Goal: Task Accomplishment & Management: Manage account settings

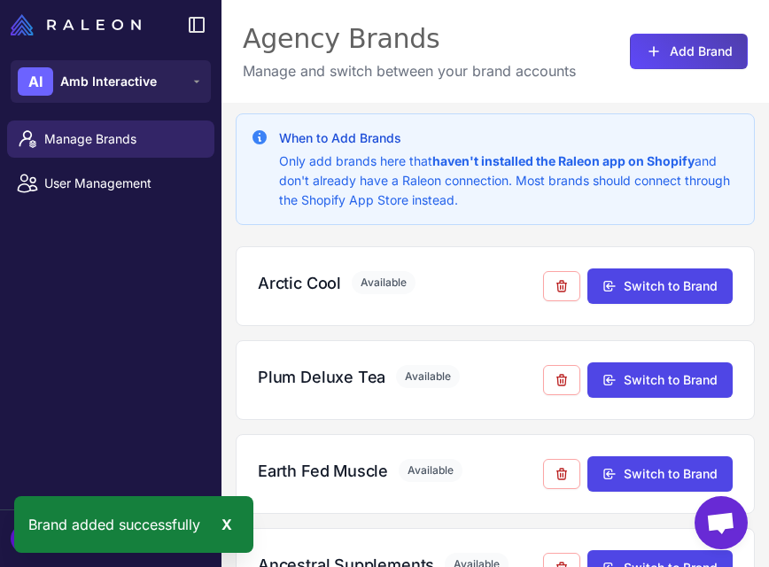
scroll to position [344, 0]
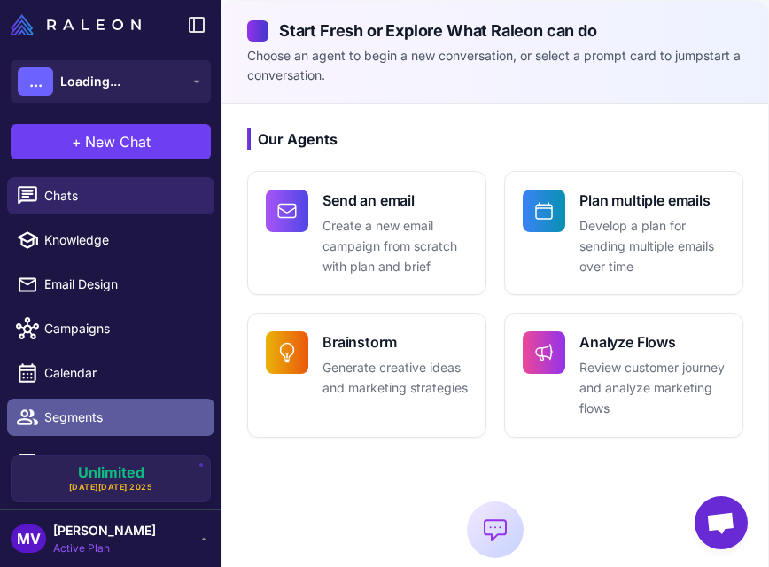
scroll to position [76, 0]
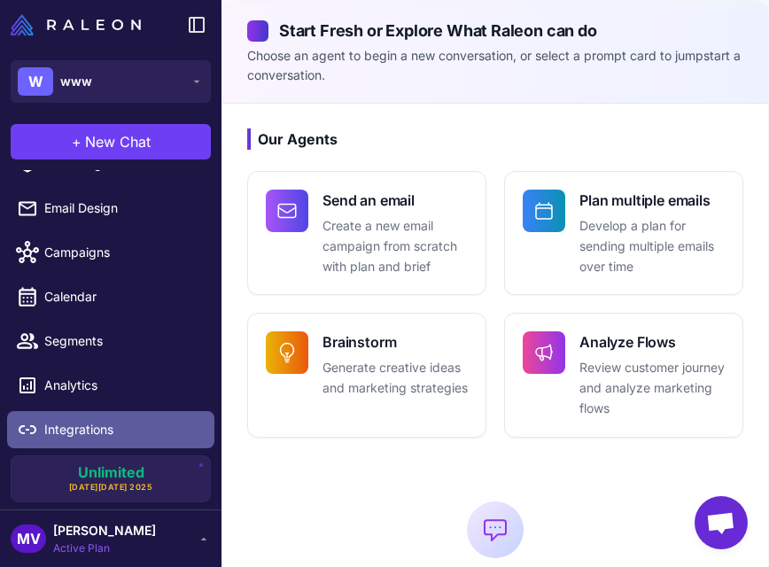
click at [111, 422] on span "Integrations" at bounding box center [122, 429] width 156 height 19
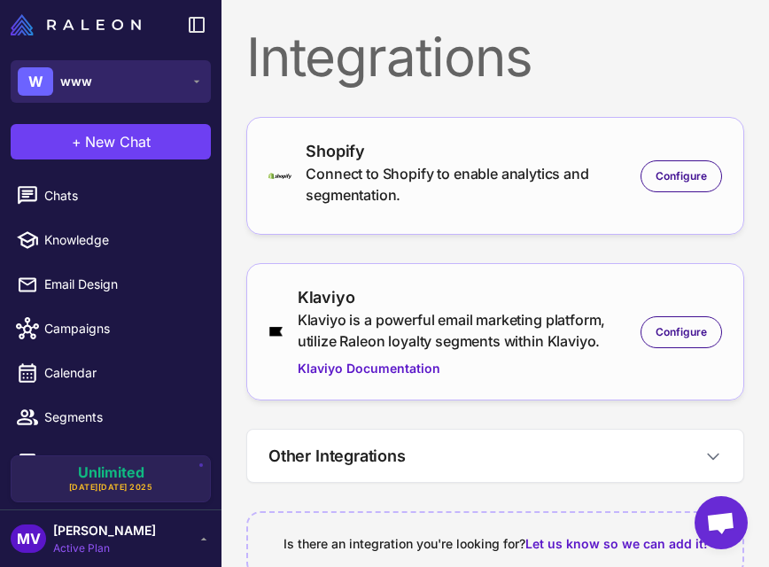
click at [122, 75] on button "W www" at bounding box center [111, 81] width 200 height 42
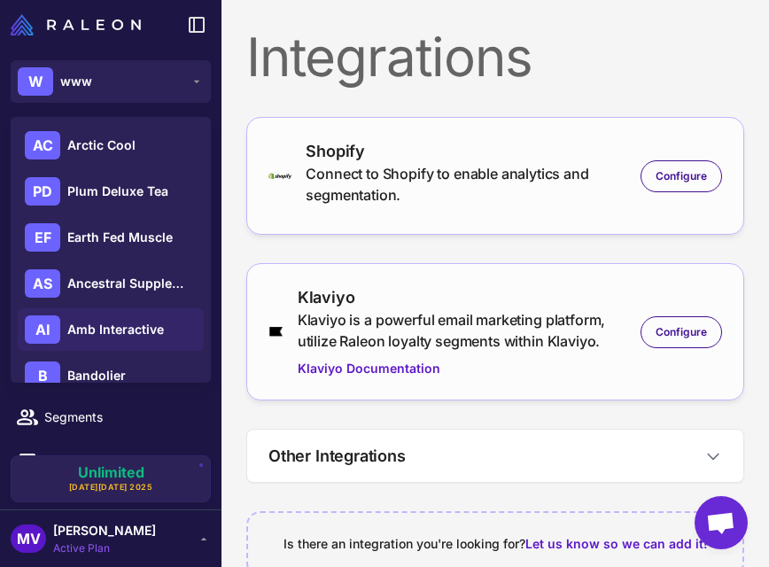
scroll to position [71, 0]
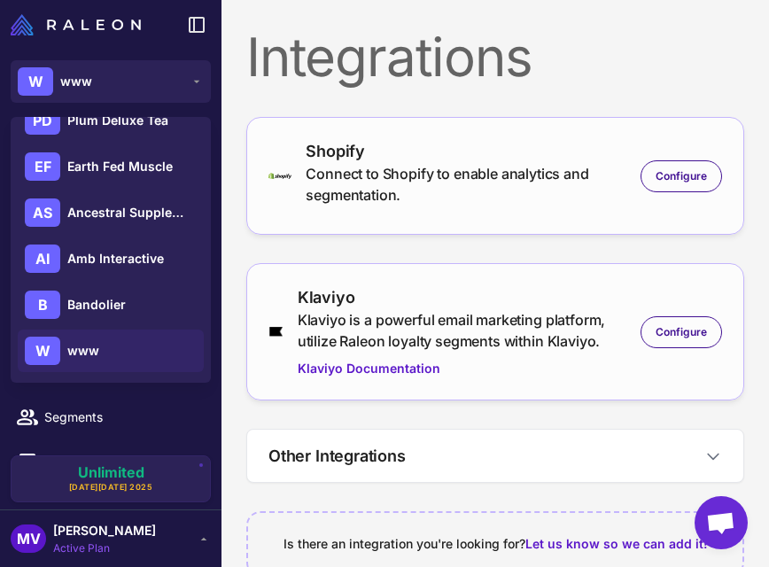
click at [139, 391] on li "Calendar" at bounding box center [110, 373] width 221 height 44
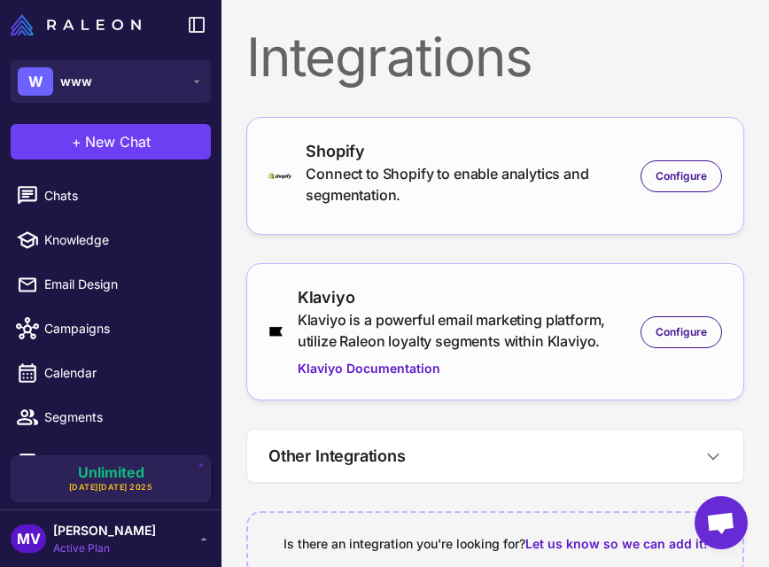
scroll to position [76, 0]
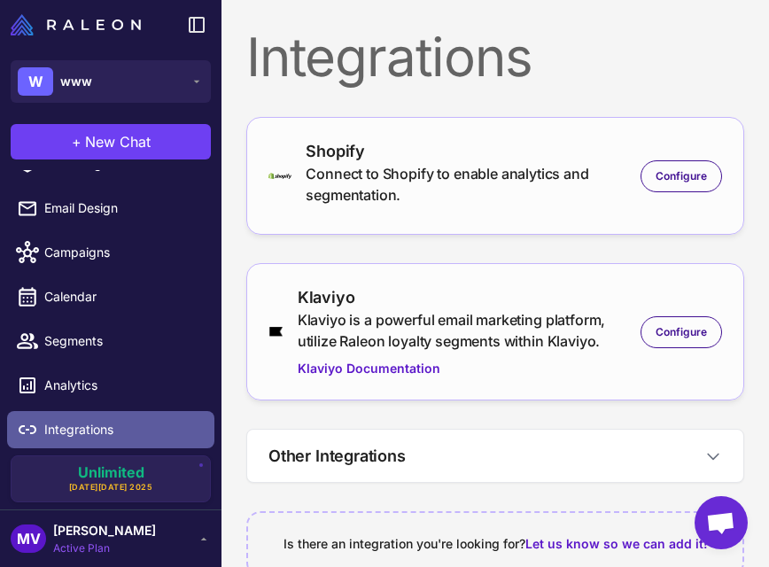
click at [92, 440] on link "Integrations" at bounding box center [110, 429] width 207 height 37
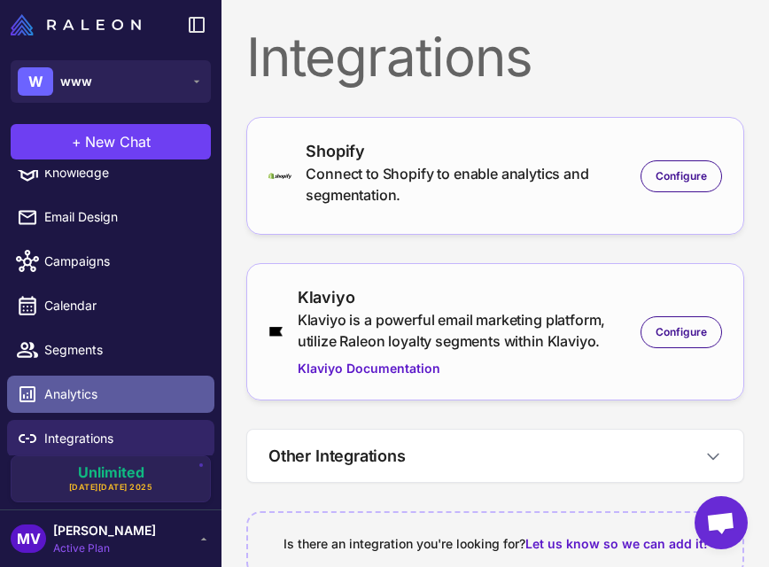
scroll to position [71, 0]
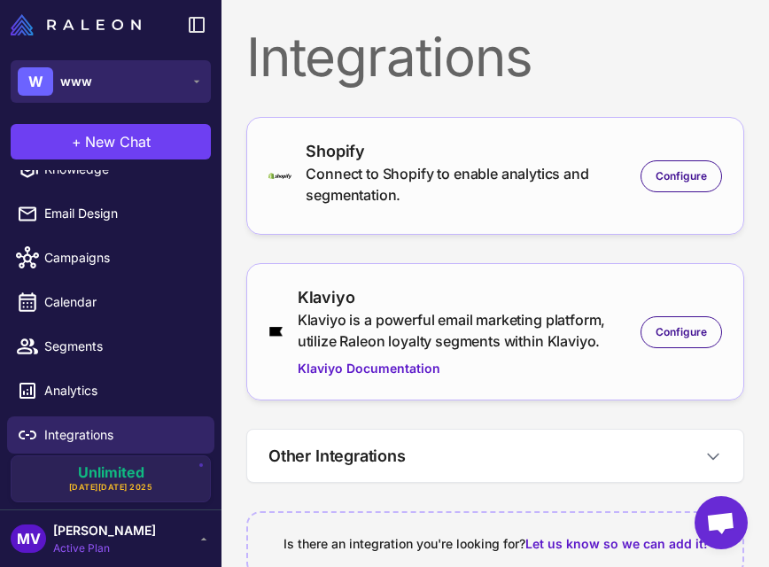
click at [152, 78] on button "W www" at bounding box center [111, 81] width 200 height 42
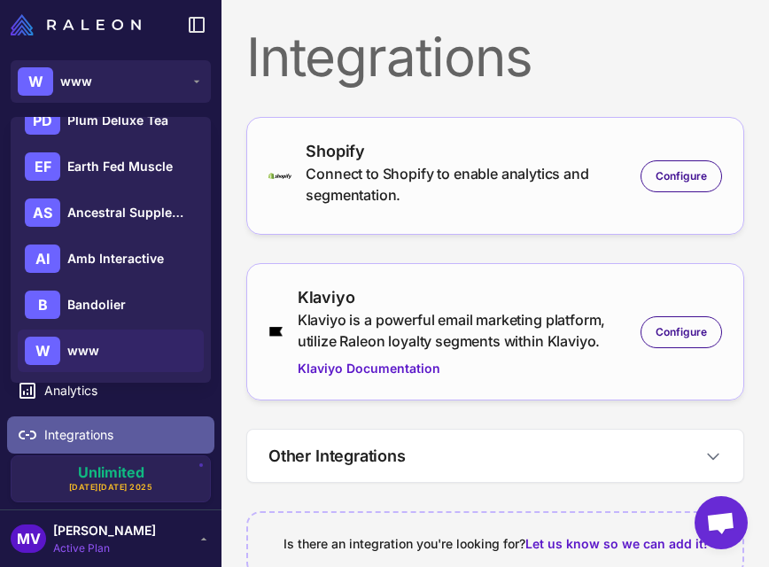
click at [119, 440] on span "Integrations" at bounding box center [122, 434] width 156 height 19
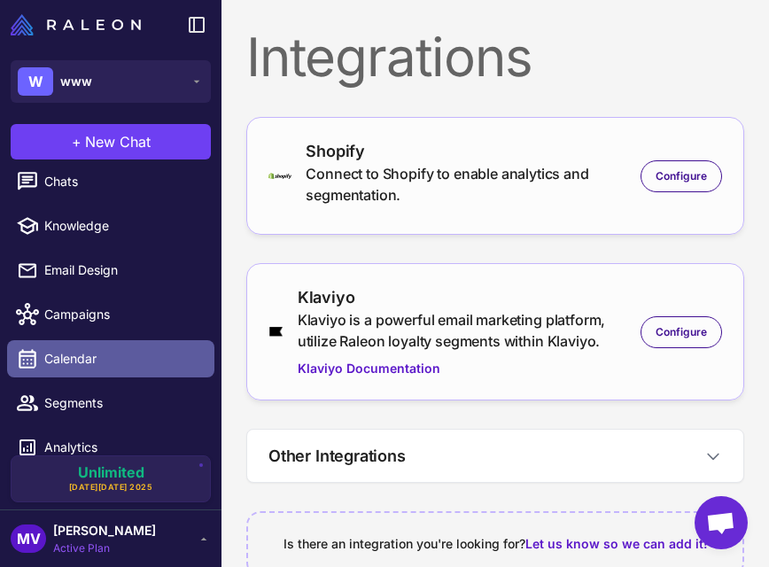
scroll to position [0, 0]
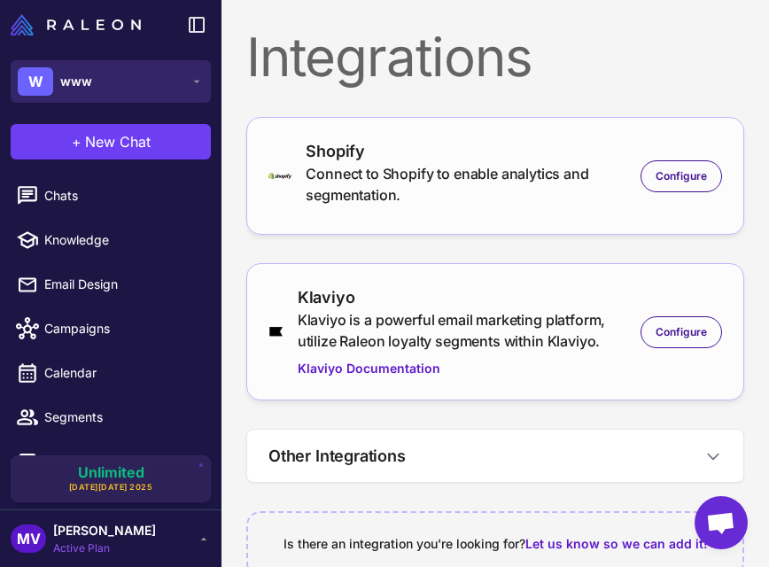
click at [120, 92] on button "W www" at bounding box center [111, 81] width 200 height 42
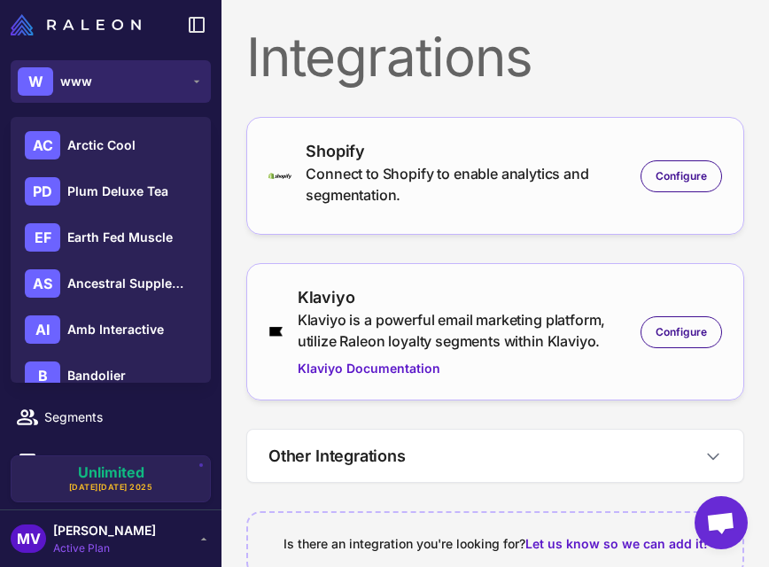
click at [120, 92] on button "W www" at bounding box center [111, 81] width 200 height 42
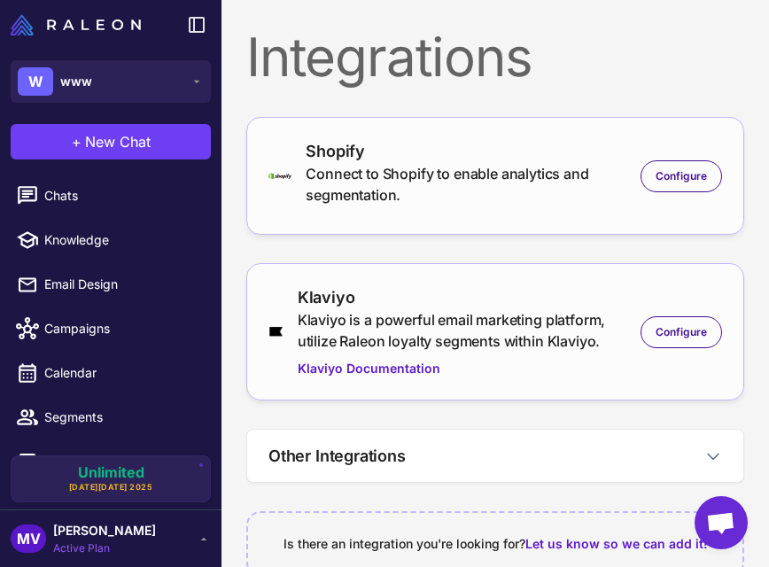
click at [154, 533] on div "MV Michelle Veralli Active Plan" at bounding box center [111, 538] width 200 height 35
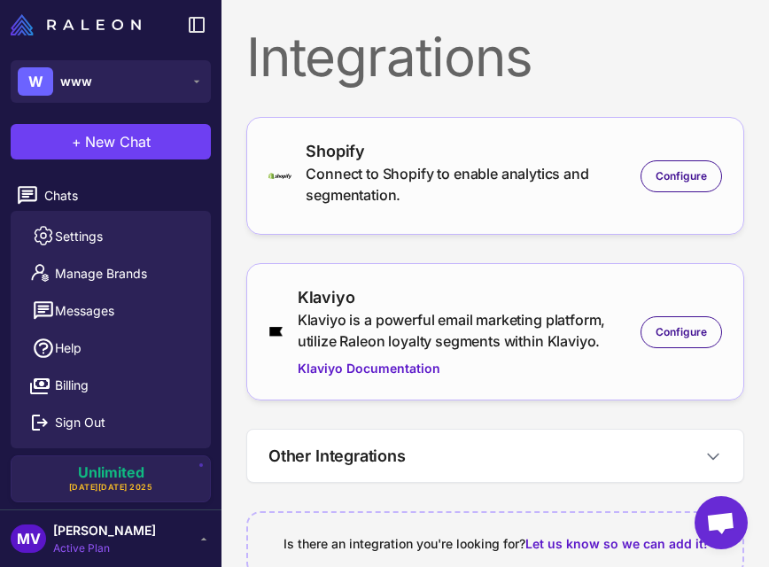
click at [140, 213] on div "Settings Manage Brands Messages Help Billing Sign Out" at bounding box center [111, 329] width 200 height 237
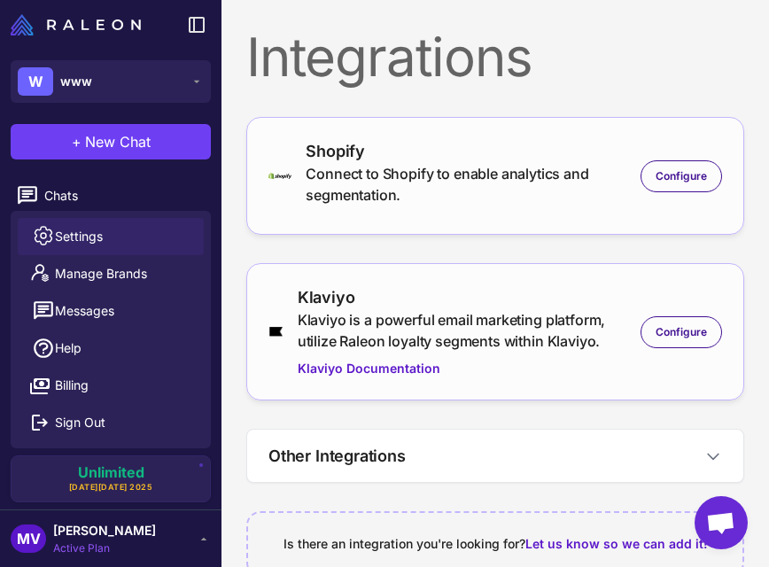
click at [127, 223] on link "Settings" at bounding box center [111, 236] width 186 height 37
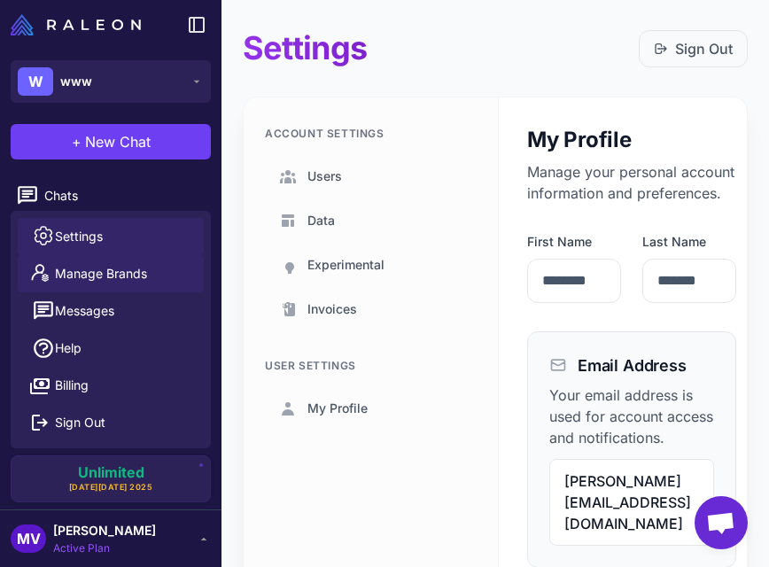
click at [126, 278] on span "Manage Brands" at bounding box center [101, 273] width 92 height 19
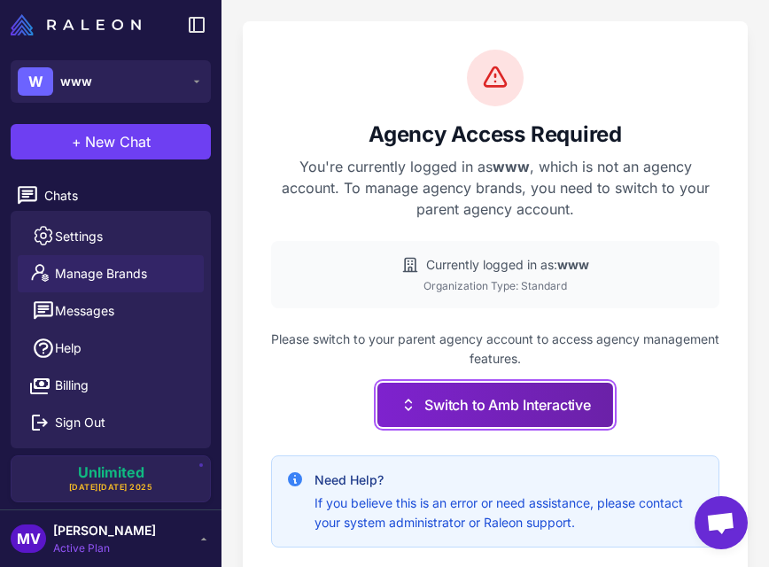
click at [467, 415] on button "Switch to Amb Interactive" at bounding box center [495, 404] width 236 height 44
